Goal: Navigation & Orientation: Find specific page/section

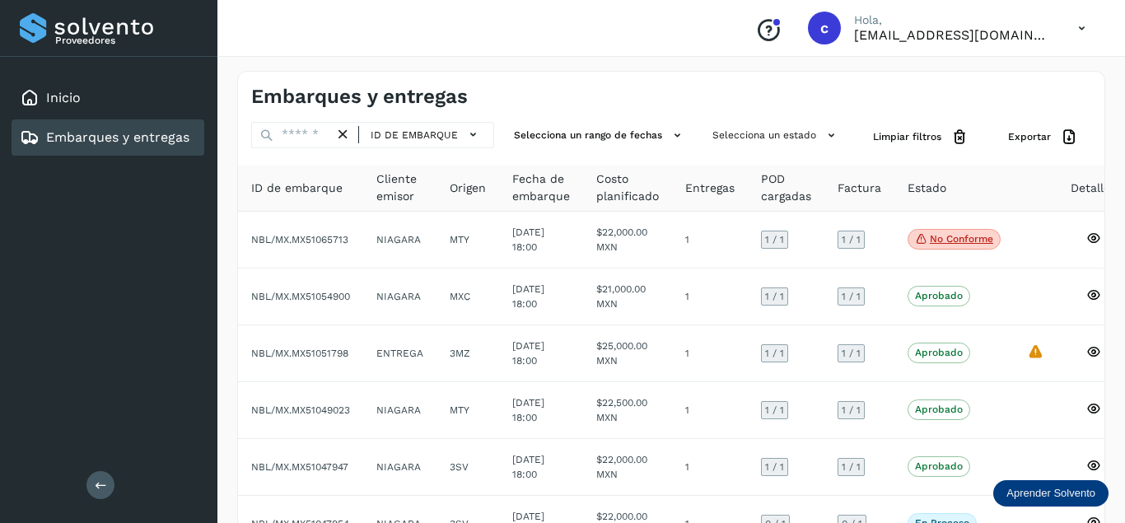
click at [113, 144] on link "Embarques y entregas" at bounding box center [117, 137] width 143 height 16
click at [74, 102] on link "Inicio" at bounding box center [63, 98] width 35 height 16
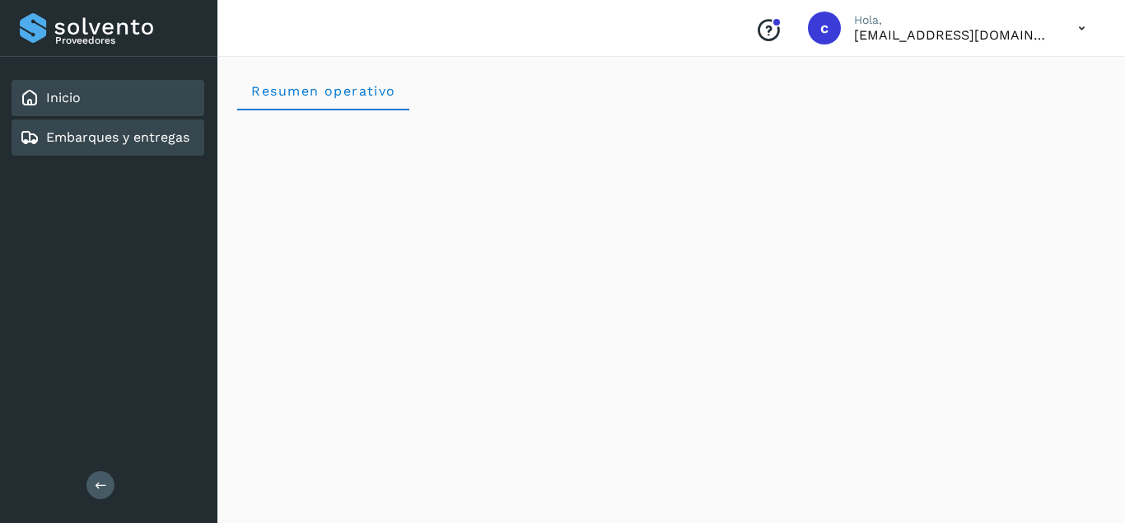
click at [144, 146] on div "Embarques y entregas" at bounding box center [105, 138] width 170 height 20
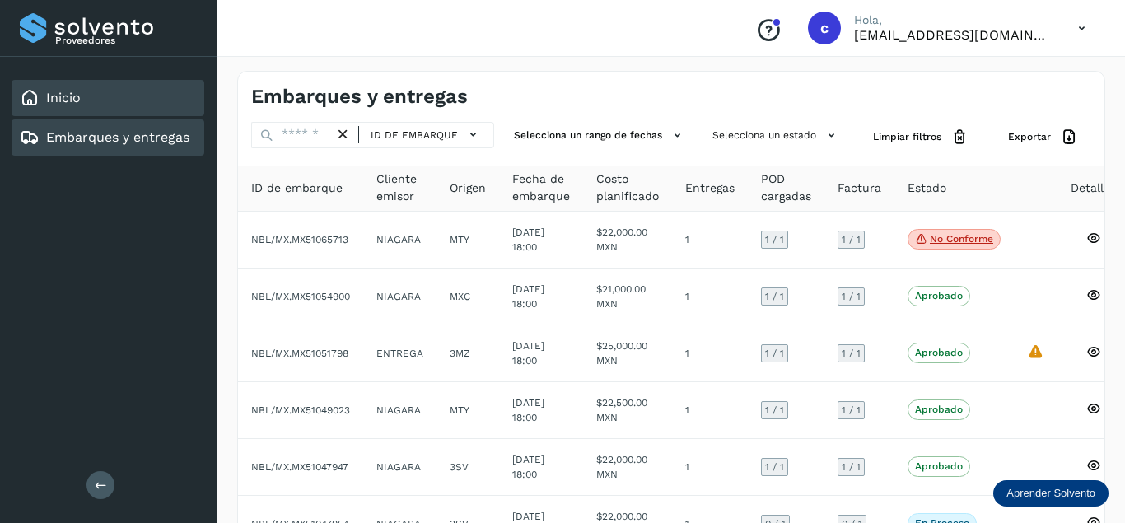
click at [137, 105] on div "Inicio" at bounding box center [108, 98] width 193 height 36
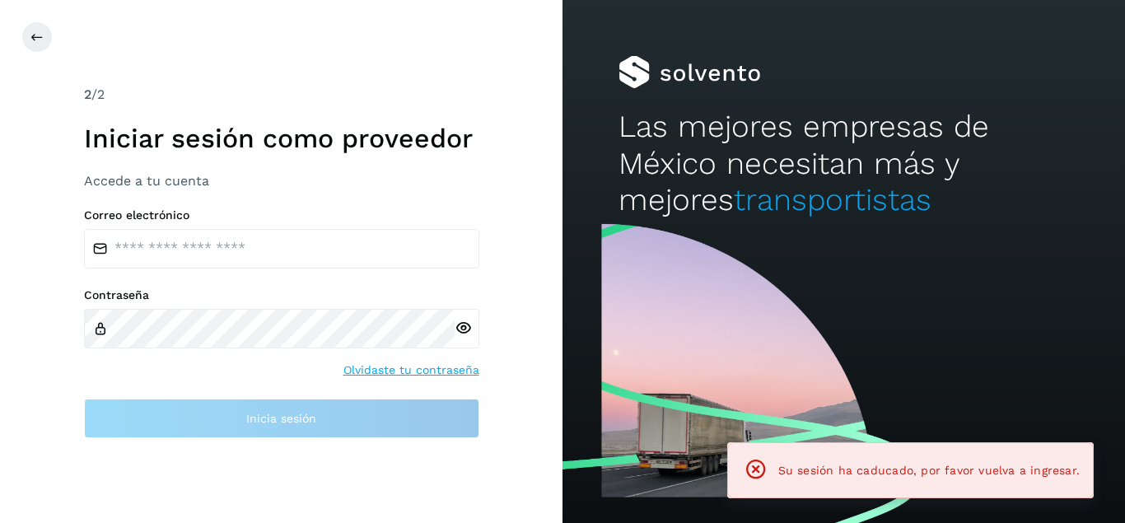
type input "**********"
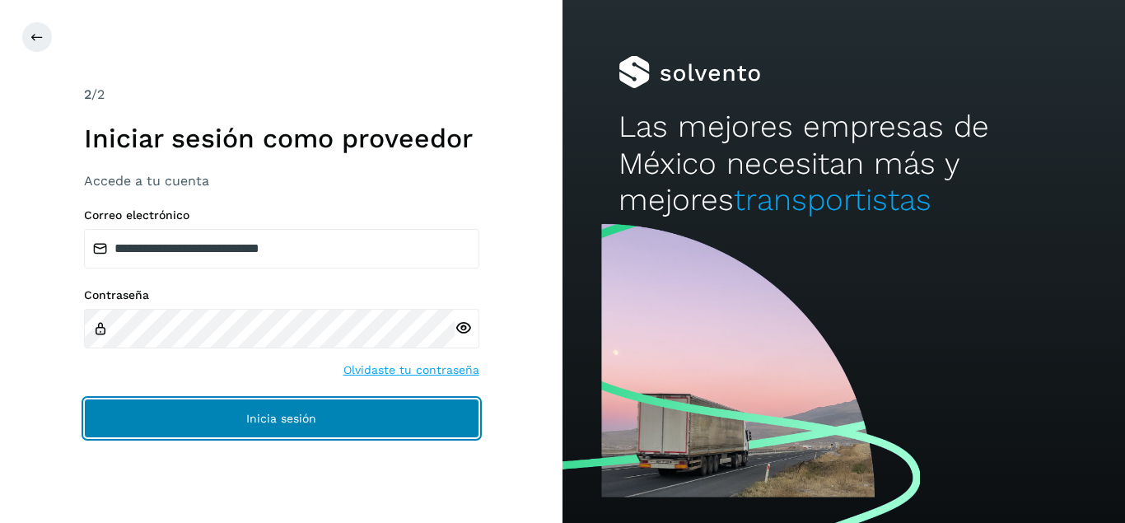
click at [321, 419] on button "Inicia sesión" at bounding box center [281, 419] width 395 height 40
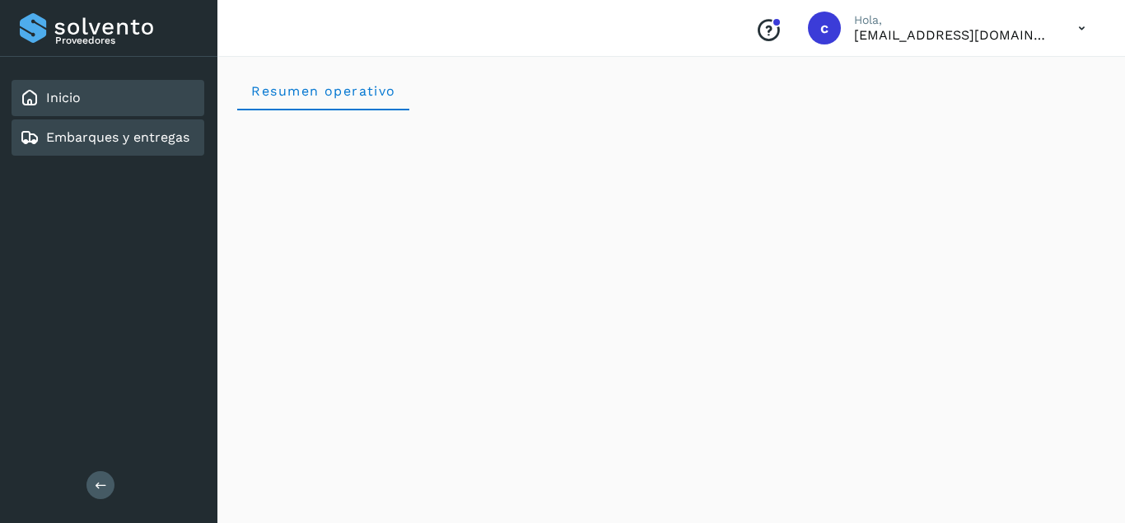
click at [127, 138] on link "Embarques y entregas" at bounding box center [117, 137] width 143 height 16
